Goal: Transaction & Acquisition: Purchase product/service

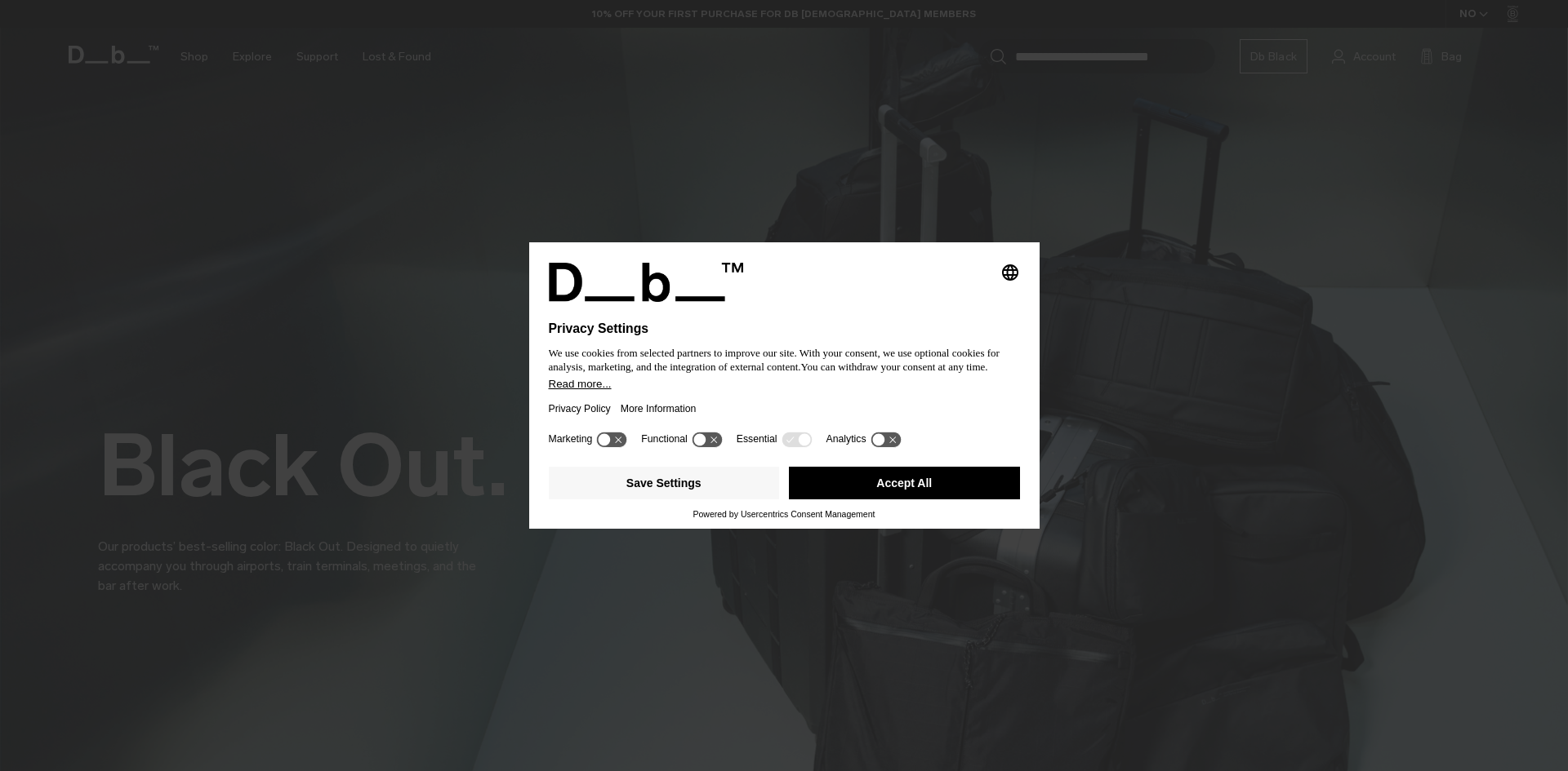
click at [917, 473] on button "Accept All" at bounding box center [904, 483] width 231 height 33
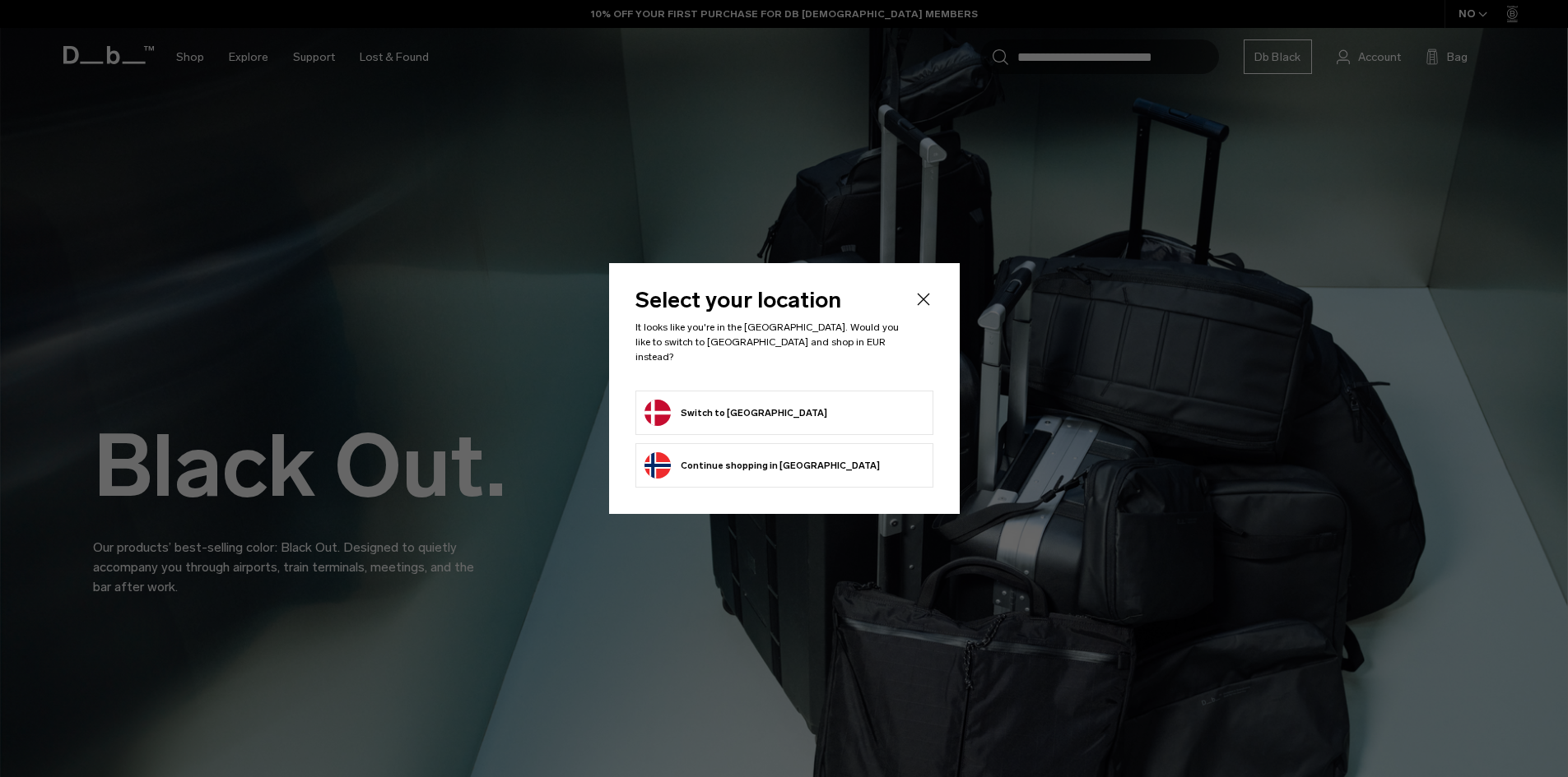
click at [775, 400] on form "Switch to Denmark" at bounding box center [784, 413] width 280 height 27
click at [766, 405] on form "Switch to Denmark" at bounding box center [784, 413] width 280 height 27
click at [701, 409] on button "Switch to Denmark" at bounding box center [736, 413] width 183 height 27
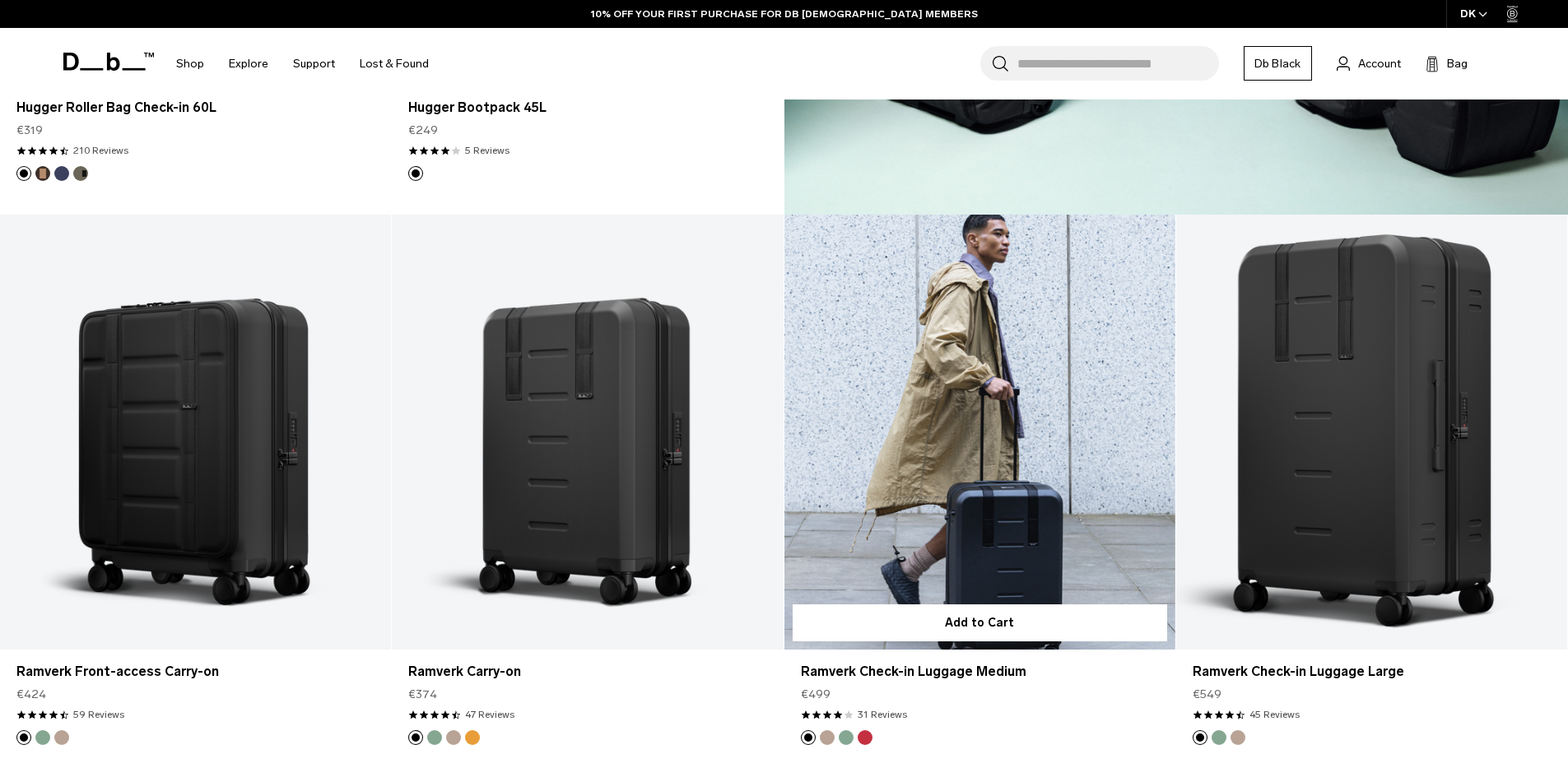
scroll to position [2134, 0]
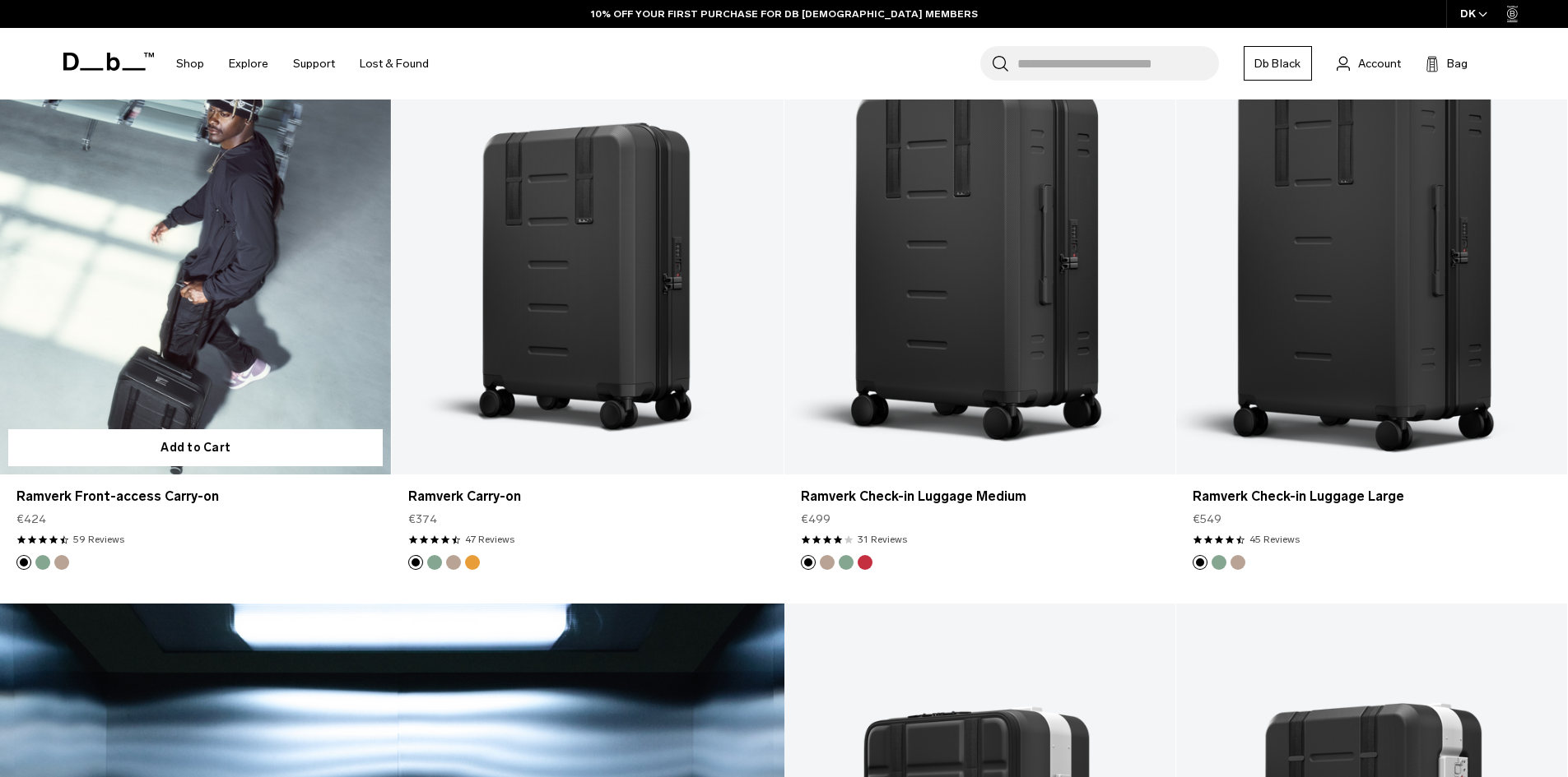
click at [264, 319] on link "Ramverk Front-access Carry-on" at bounding box center [195, 257] width 391 height 434
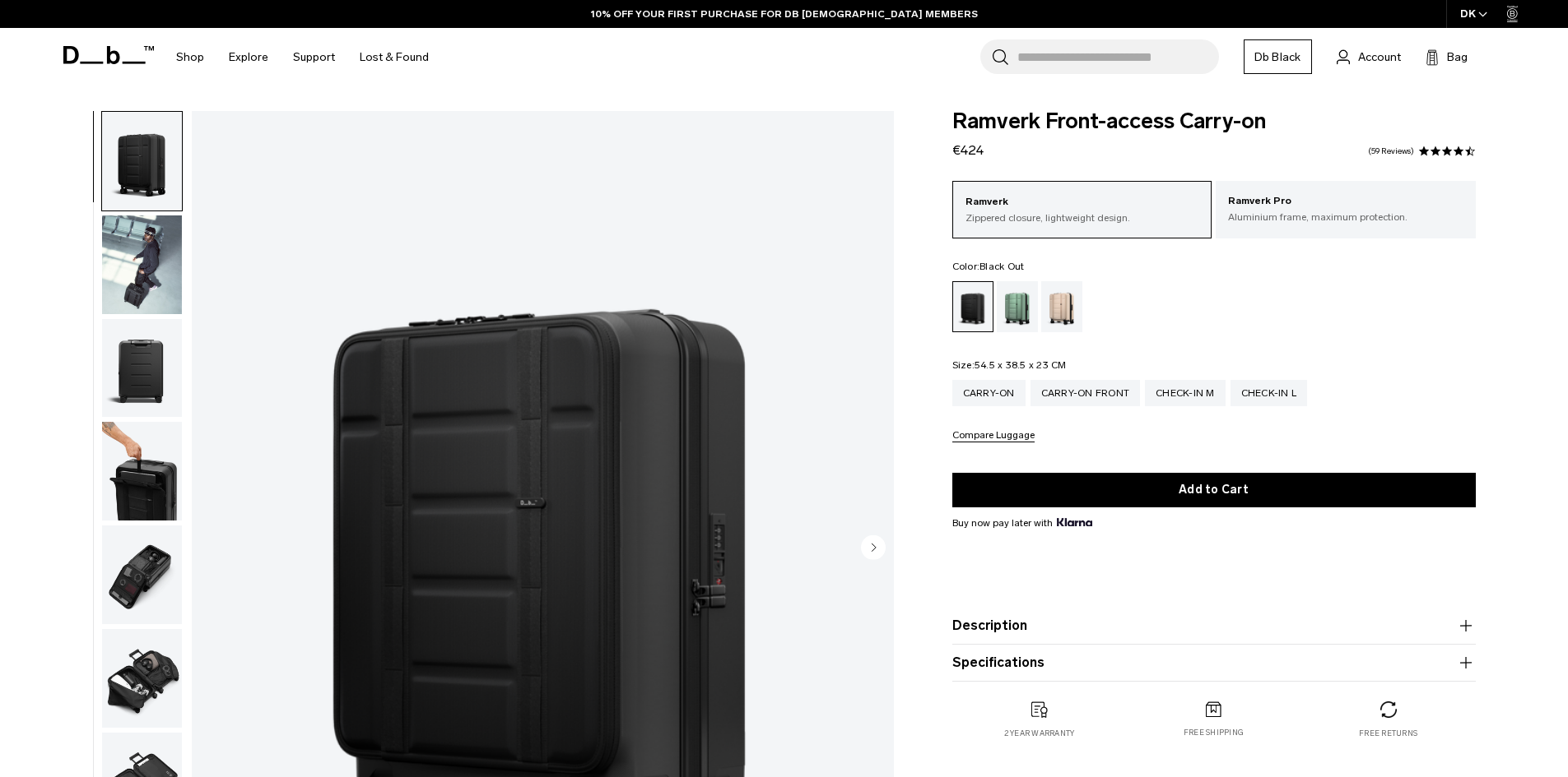
click at [138, 406] on img "button" at bounding box center [142, 368] width 80 height 98
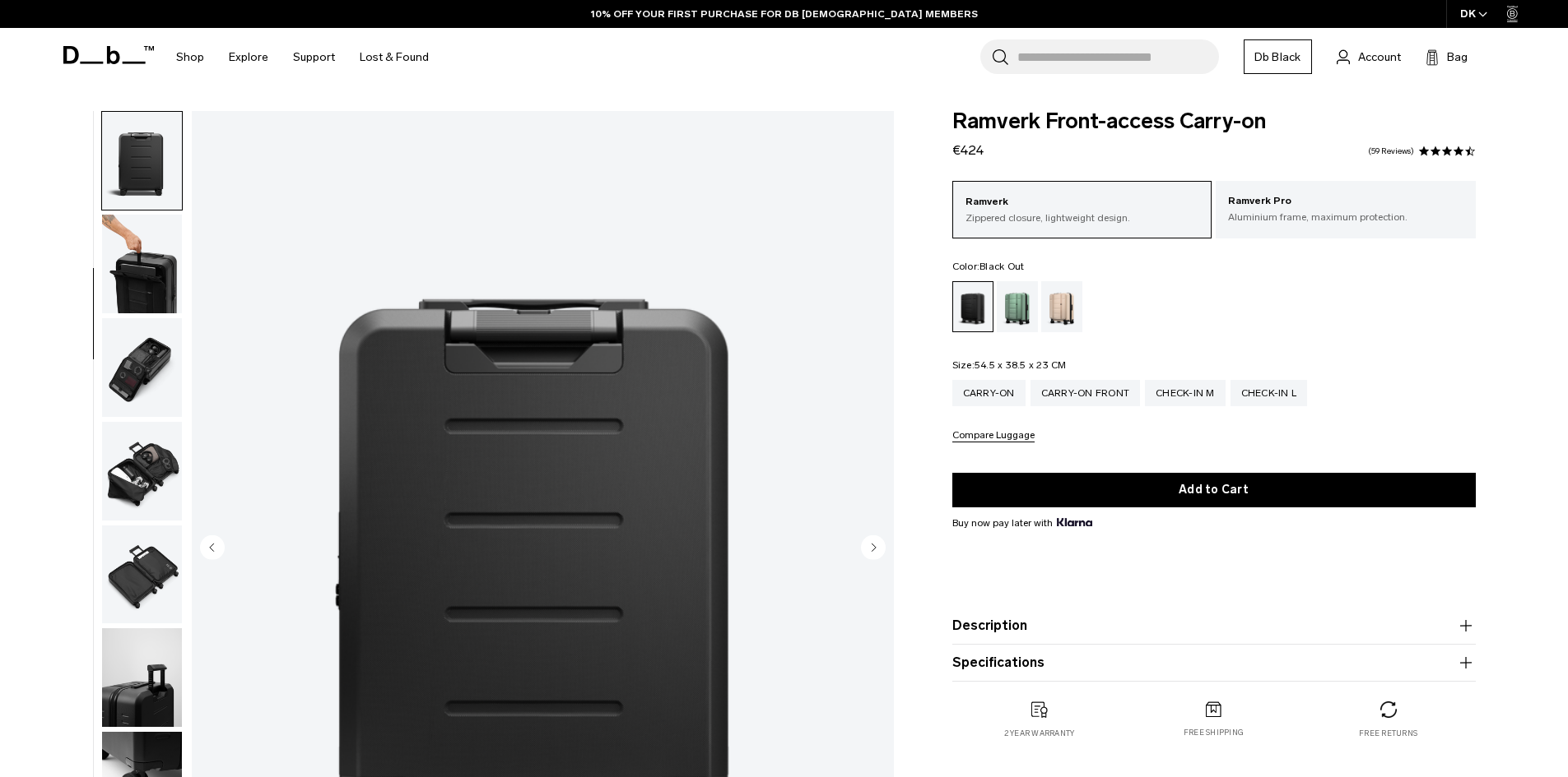
click at [118, 284] on img "button" at bounding box center [142, 263] width 80 height 98
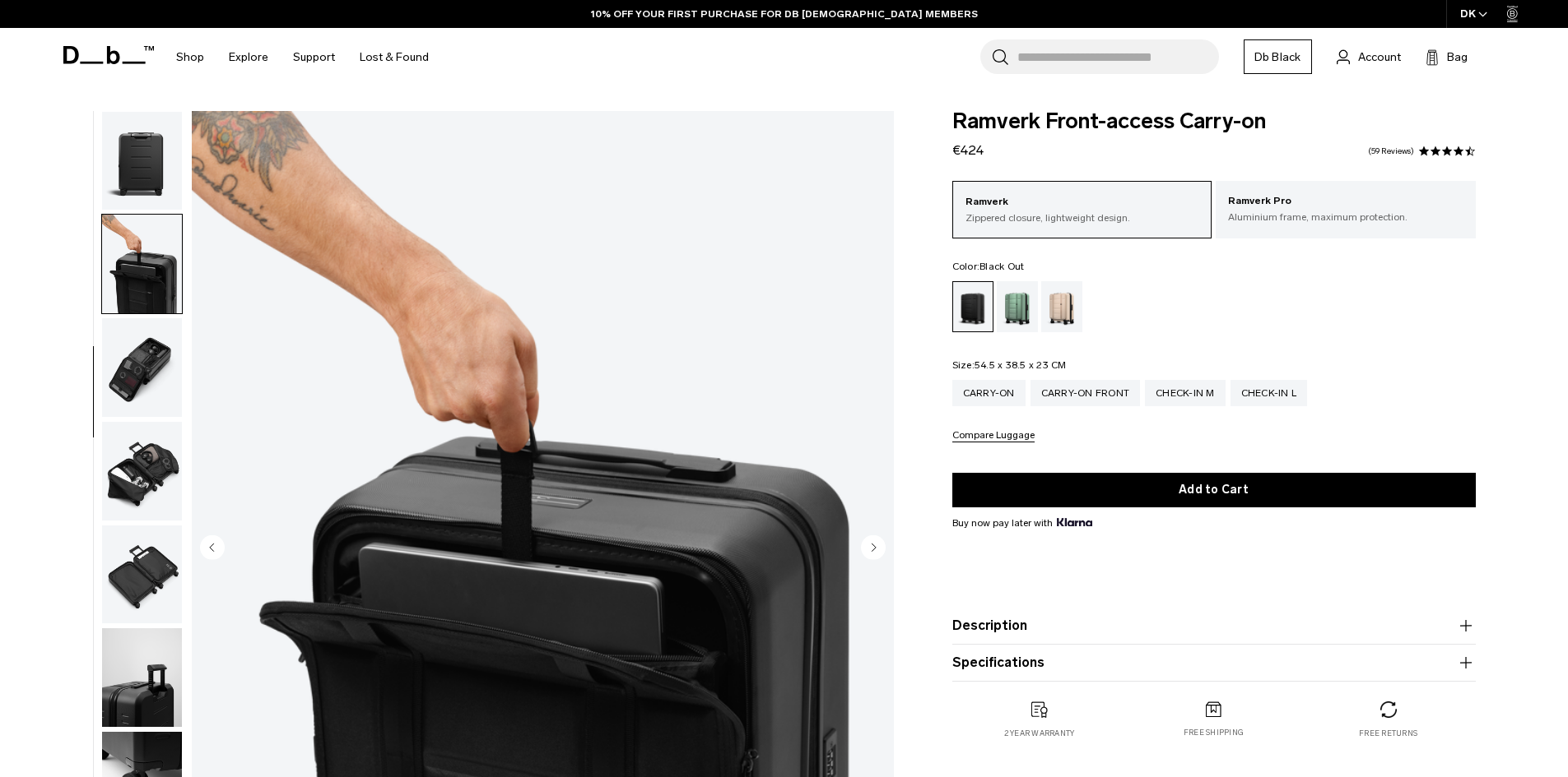
scroll to position [259, 0]
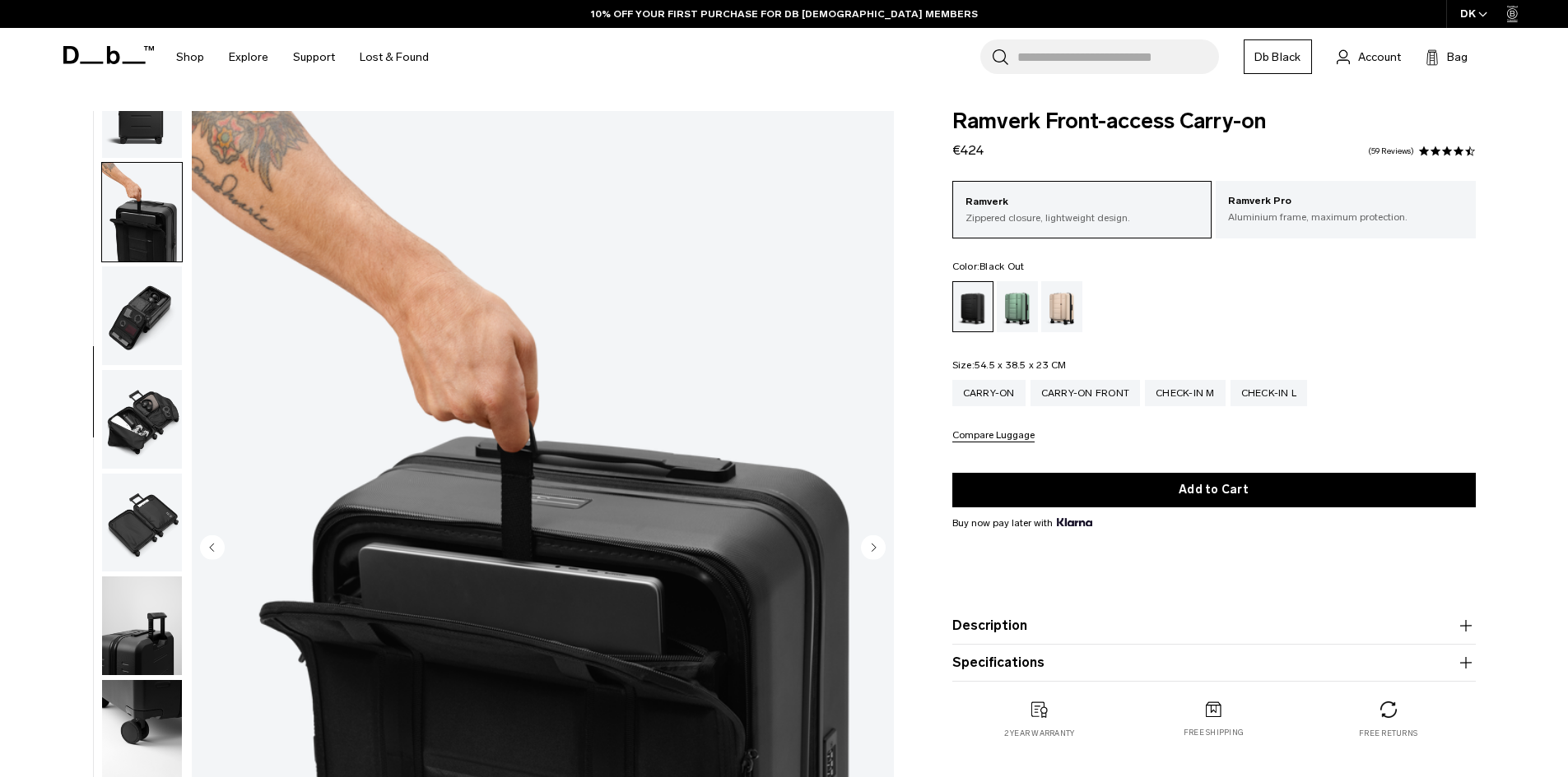
click at [147, 329] on img "button" at bounding box center [142, 315] width 80 height 98
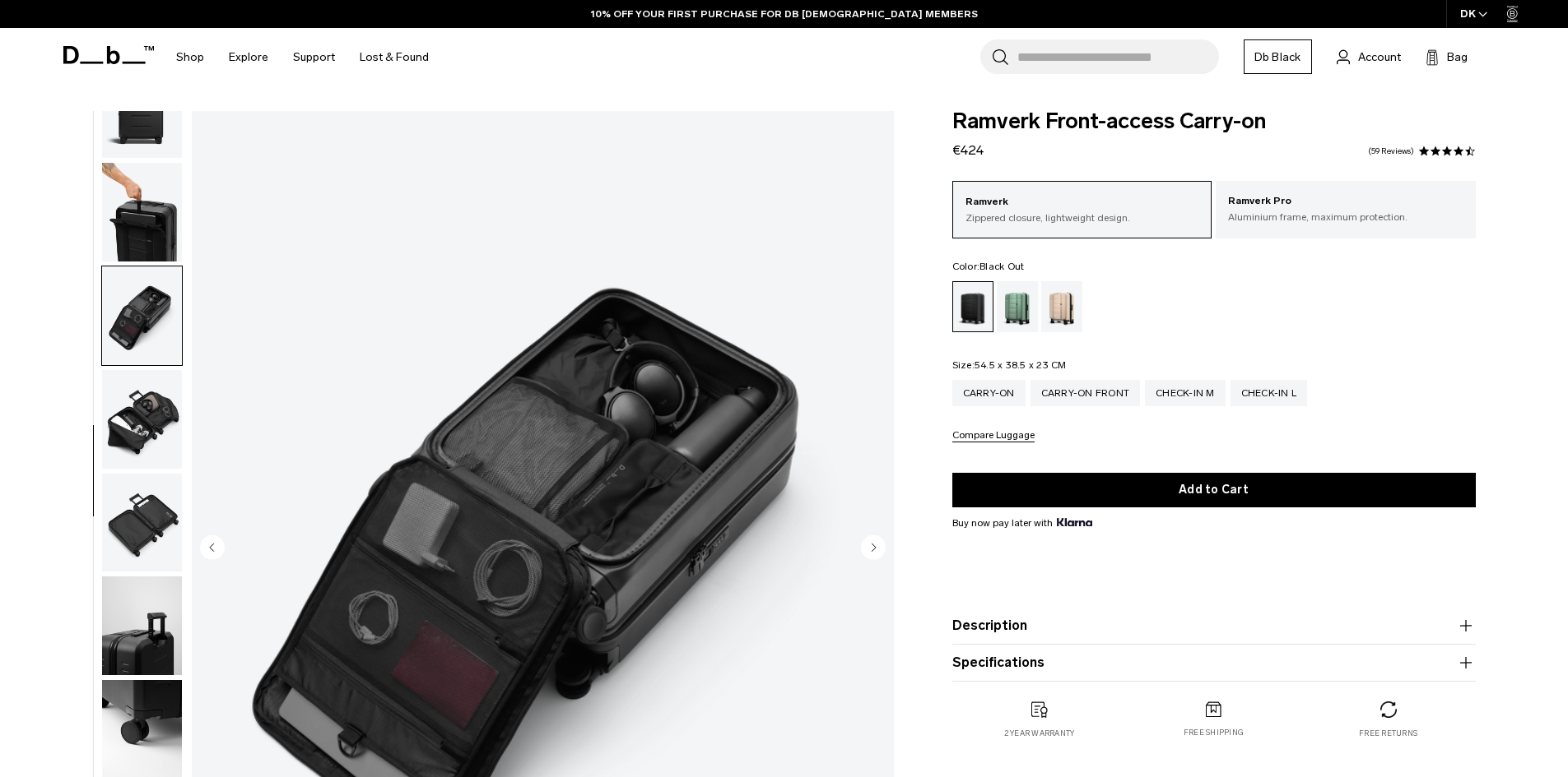
click at [145, 422] on img "button" at bounding box center [142, 419] width 80 height 98
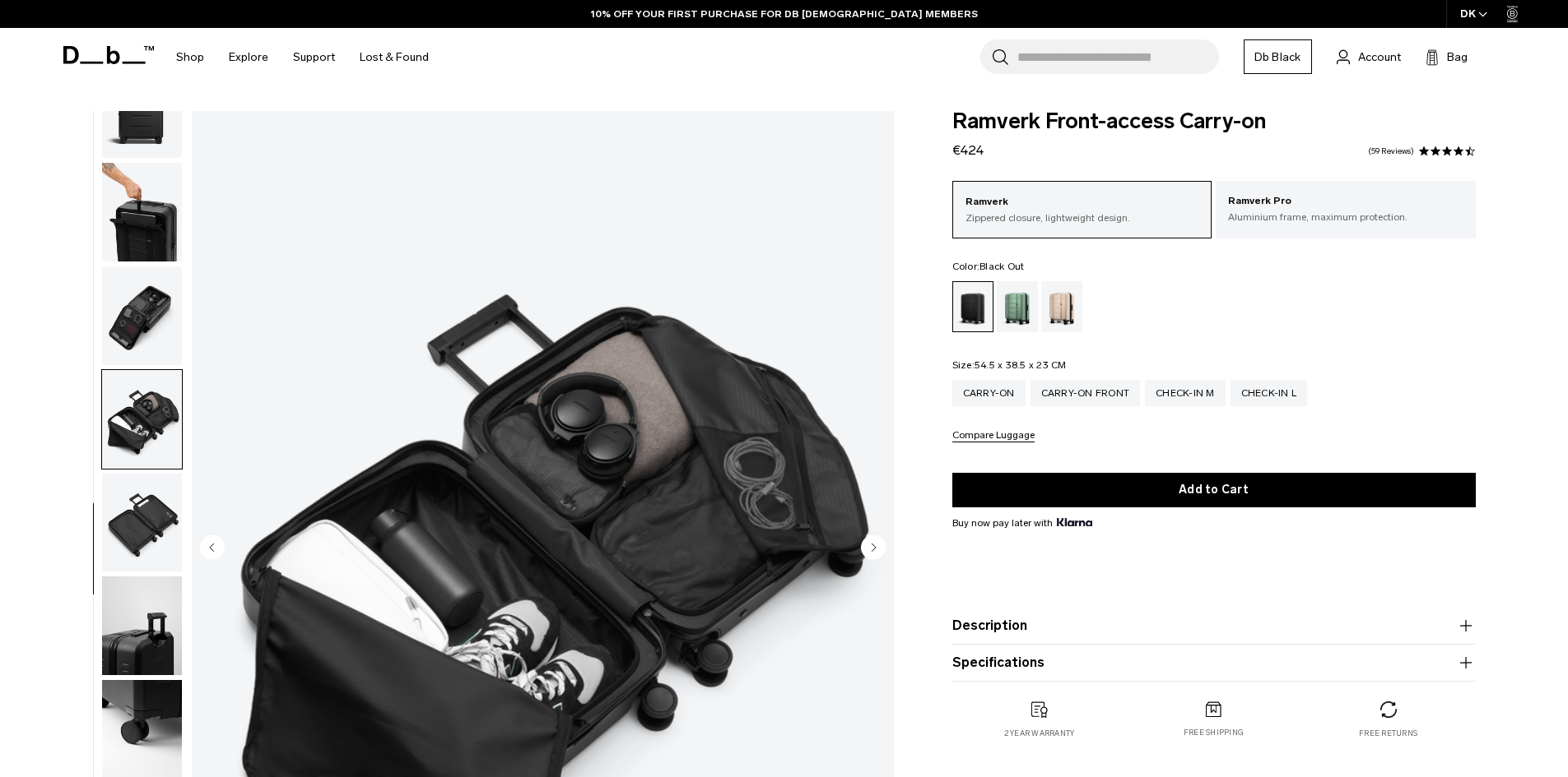
click at [136, 506] on img "button" at bounding box center [142, 523] width 80 height 98
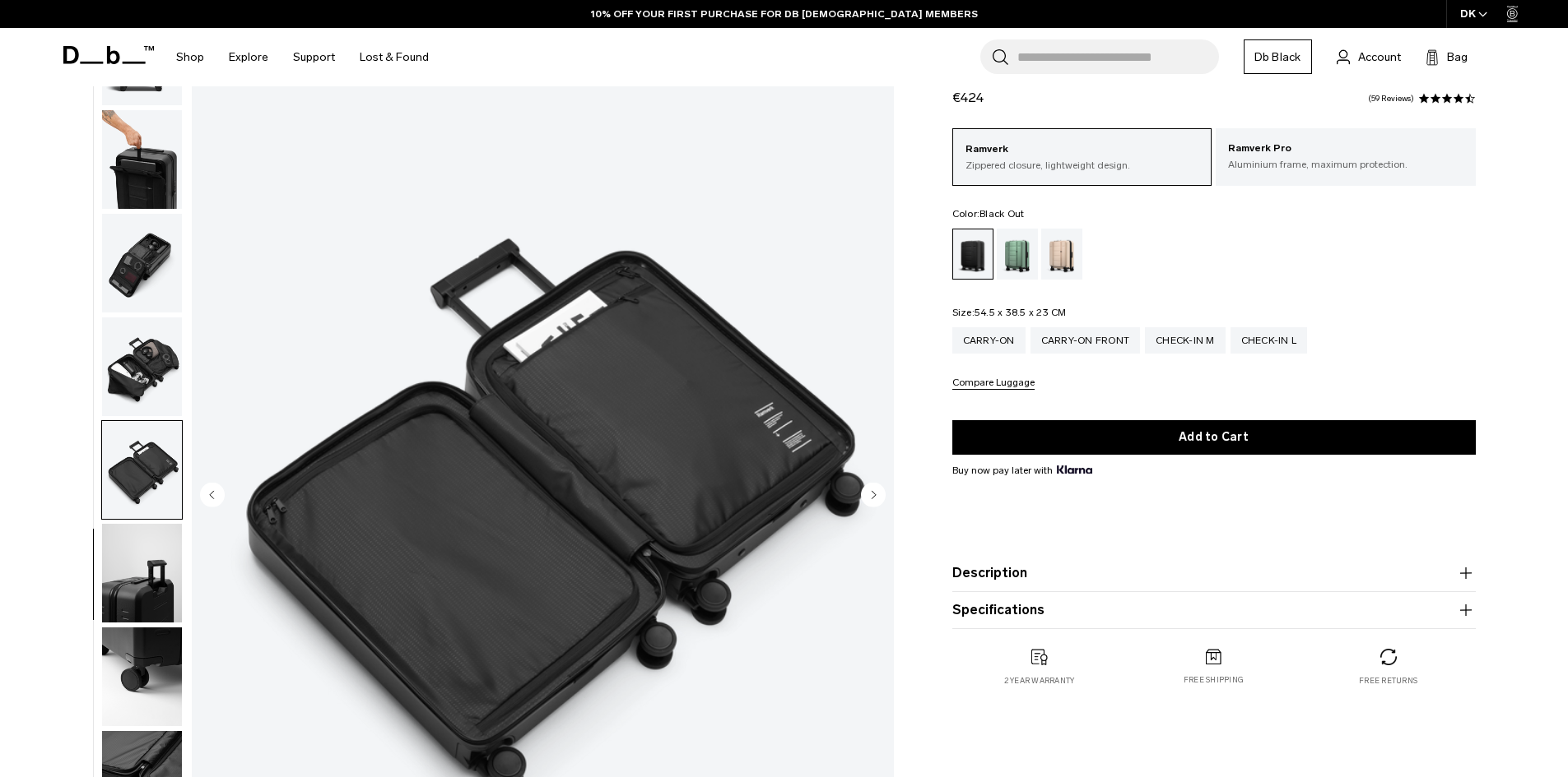
scroll to position [82, 0]
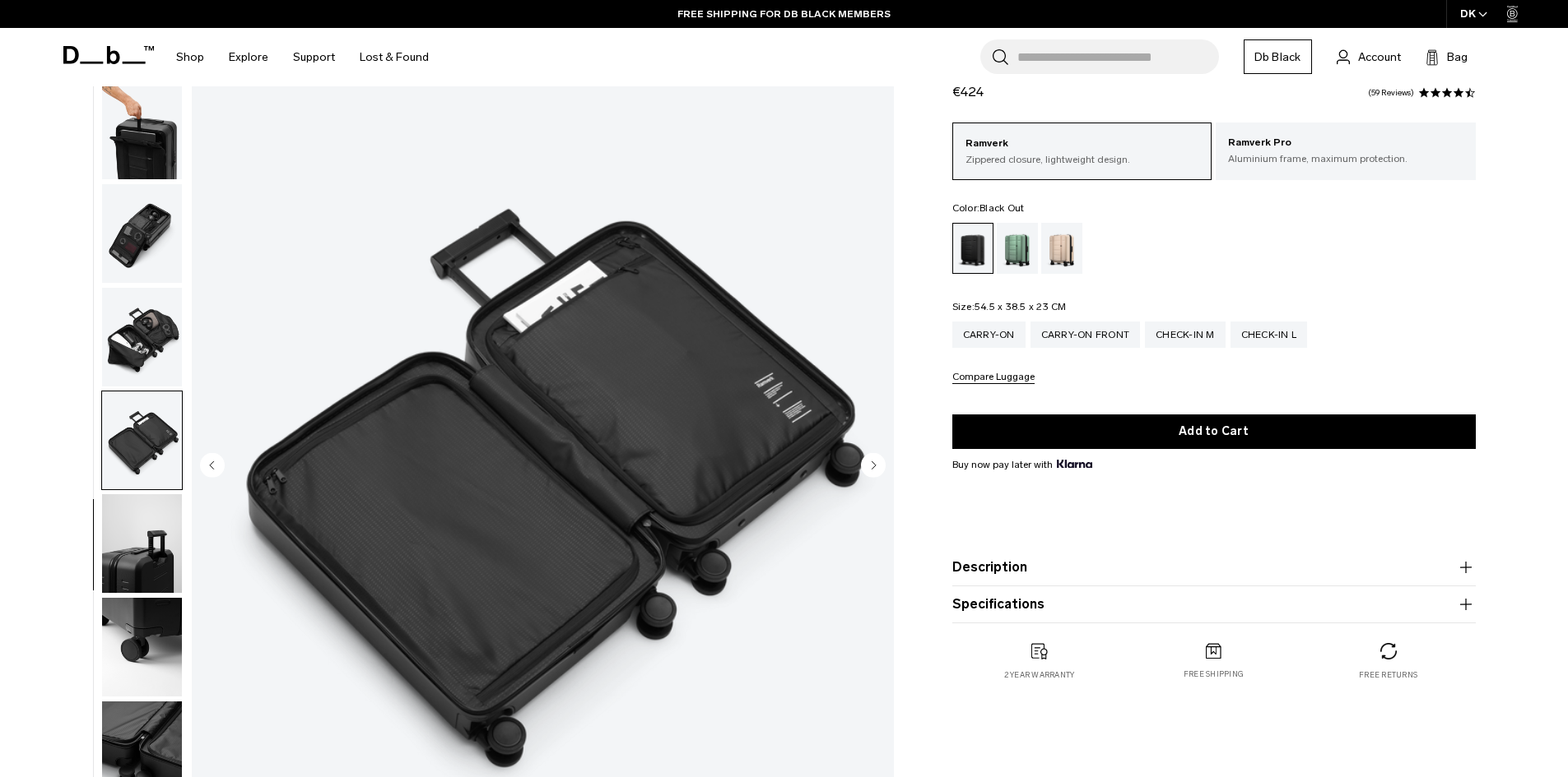
click at [145, 523] on img "button" at bounding box center [142, 543] width 80 height 98
